Goal: Task Accomplishment & Management: Manage account settings

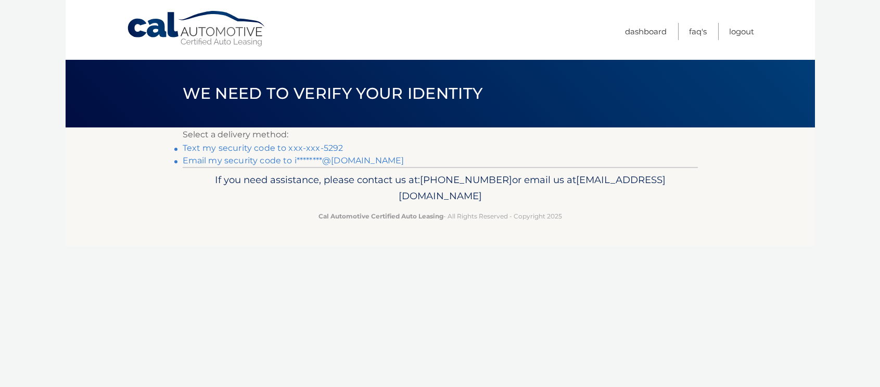
click at [231, 147] on link "Text my security code to xxx-xxx-5292" at bounding box center [263, 148] width 161 height 10
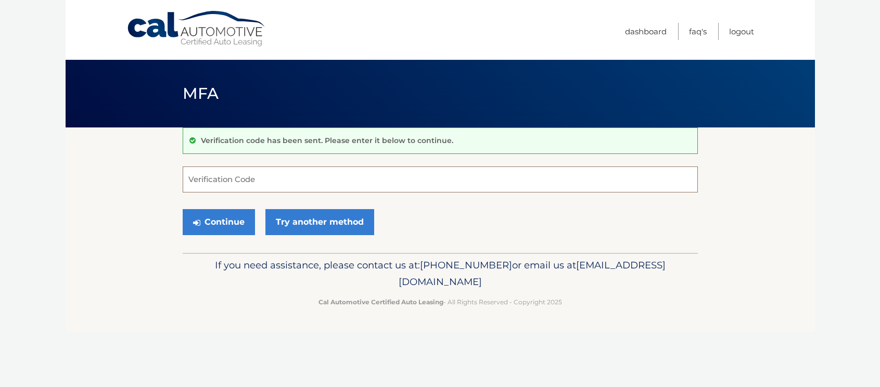
click at [221, 179] on input "Verification Code" at bounding box center [440, 180] width 515 height 26
type input "757477"
click at [218, 223] on button "Continue" at bounding box center [219, 222] width 72 height 26
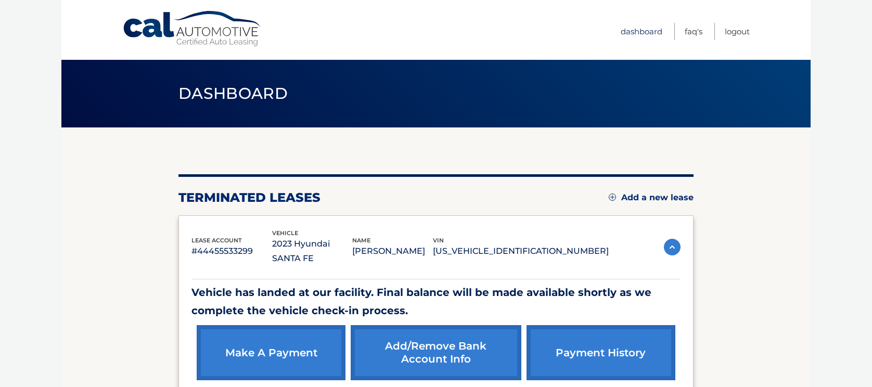
click at [650, 32] on link "Dashboard" at bounding box center [642, 31] width 42 height 17
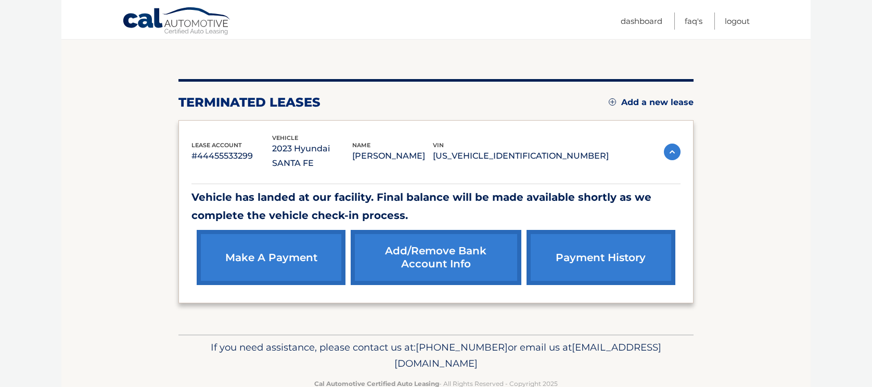
scroll to position [107, 0]
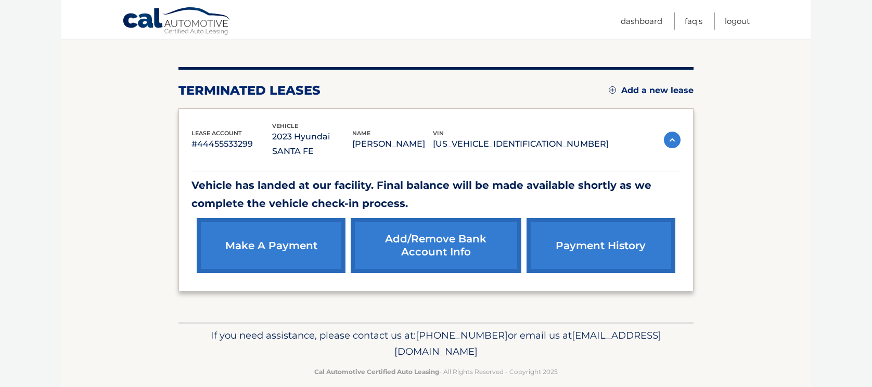
click at [272, 231] on link "make a payment" at bounding box center [271, 245] width 149 height 55
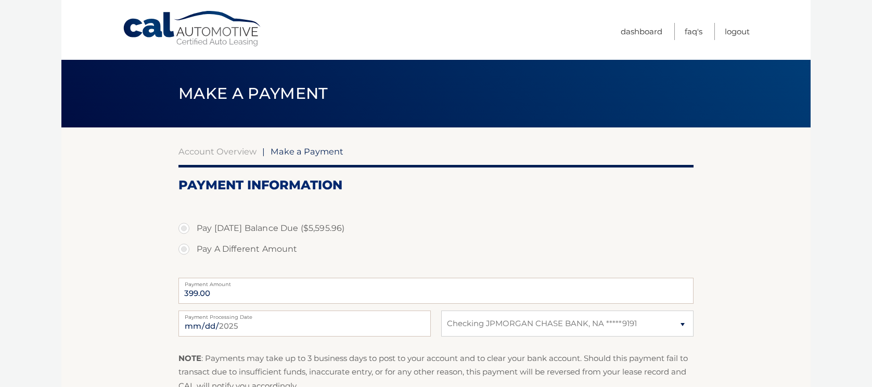
select select "ZThlMWVkMzItNTA0YS00MjJlLTlmOWUtMzA3NGY2YTBlMTJj"
click at [733, 32] on link "Logout" at bounding box center [737, 31] width 25 height 17
